Goal: Check status

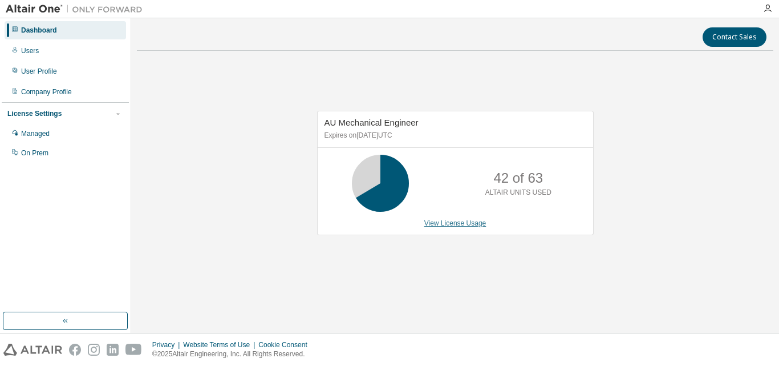
click at [456, 220] on link "View License Usage" at bounding box center [455, 223] width 62 height 8
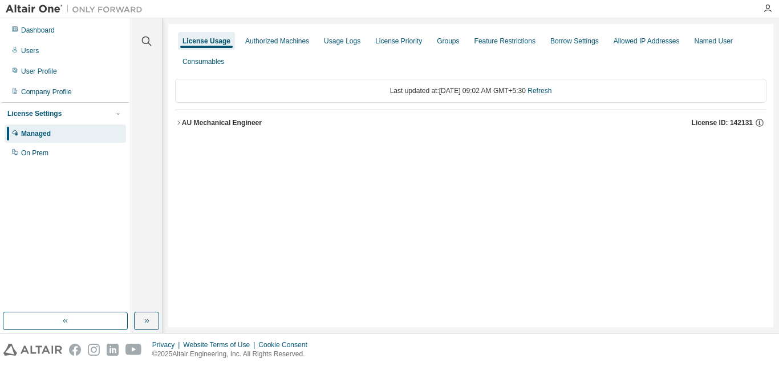
click at [223, 120] on div "AU Mechanical Engineer" at bounding box center [222, 122] width 80 height 9
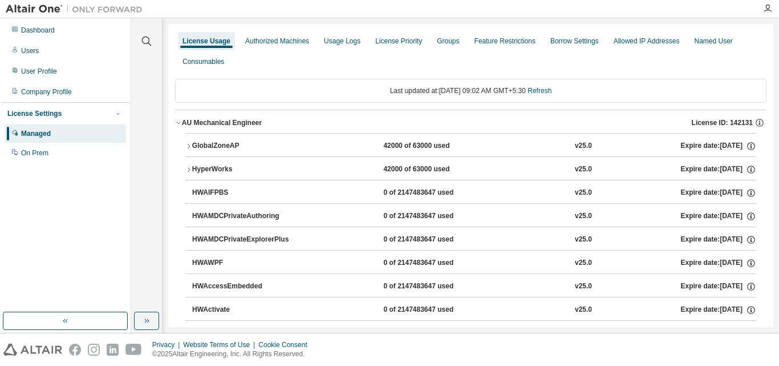
click at [221, 143] on div "GlobalZoneAP" at bounding box center [243, 146] width 103 height 10
